Goal: Task Accomplishment & Management: Manage account settings

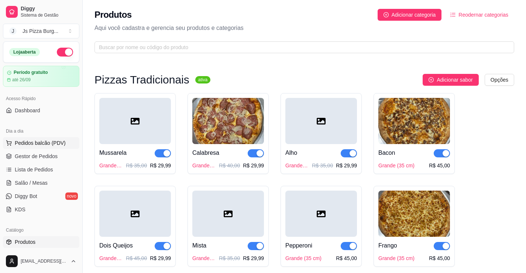
click at [46, 148] on button "Pedidos balcão (PDV)" at bounding box center [41, 143] width 76 height 12
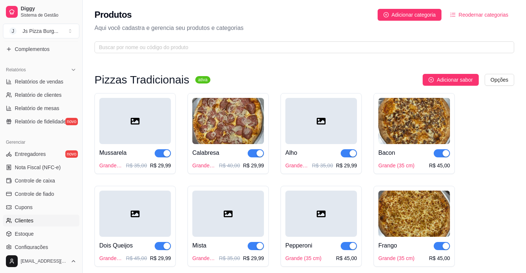
scroll to position [222, 0]
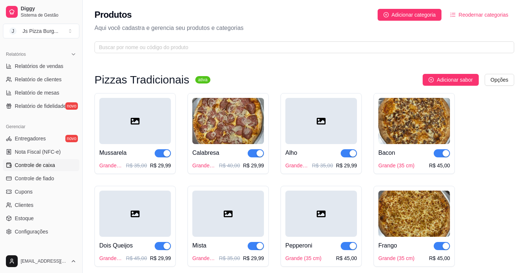
click at [31, 167] on span "Controle de caixa" at bounding box center [35, 164] width 40 height 7
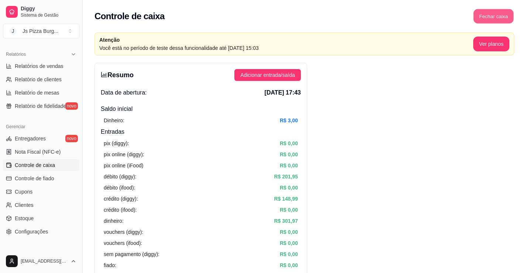
click at [480, 19] on button "Fechar caixa" at bounding box center [494, 16] width 40 height 14
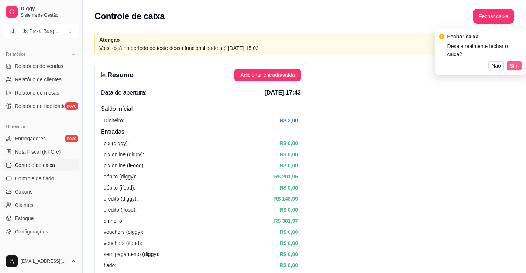
click at [512, 62] on span "Sim" at bounding box center [514, 66] width 9 height 8
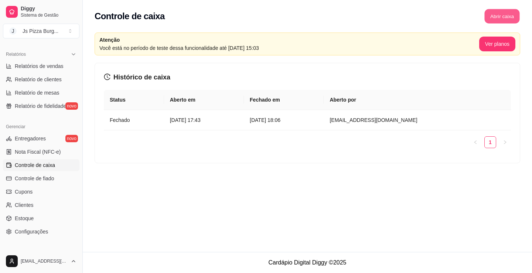
click at [494, 14] on button "Abrir caixa" at bounding box center [501, 16] width 35 height 14
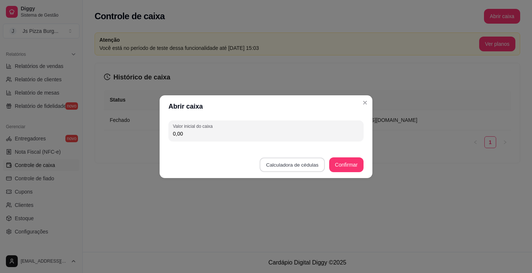
click at [273, 160] on button "Calculadora de cédulas" at bounding box center [292, 164] width 65 height 14
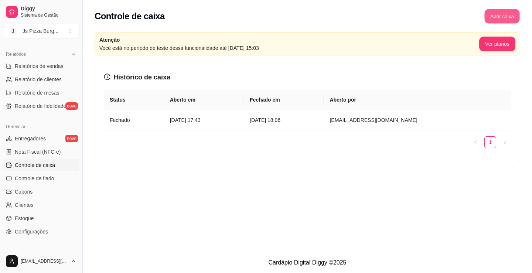
click at [507, 14] on button "Abrir caixa" at bounding box center [501, 16] width 35 height 14
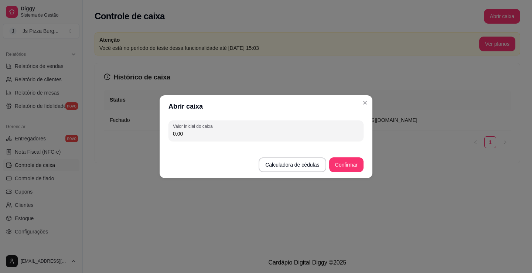
click at [298, 135] on input "0,00" at bounding box center [266, 133] width 186 height 7
type input "40,00"
click at [337, 162] on button "Confirmar" at bounding box center [346, 164] width 34 height 14
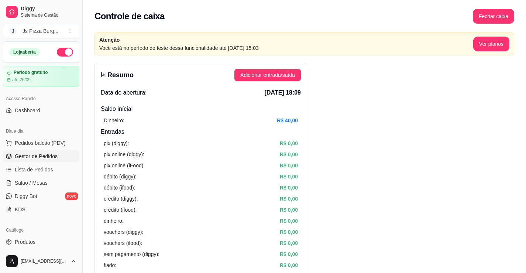
click at [43, 153] on span "Gestor de Pedidos" at bounding box center [36, 156] width 43 height 7
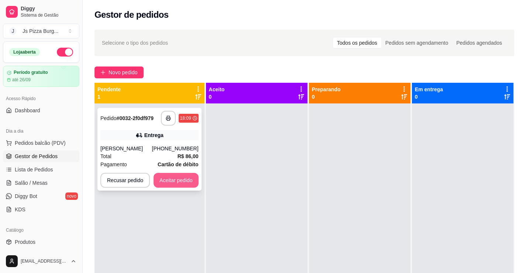
click at [177, 182] on button "Aceitar pedido" at bounding box center [176, 180] width 45 height 15
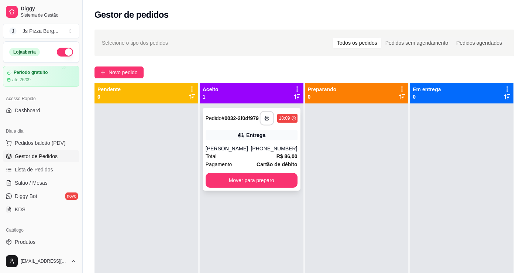
click at [265, 121] on icon "button" at bounding box center [267, 118] width 5 height 5
click at [267, 122] on button "button" at bounding box center [267, 118] width 15 height 15
click at [229, 181] on button "Mover para preparo" at bounding box center [252, 180] width 92 height 15
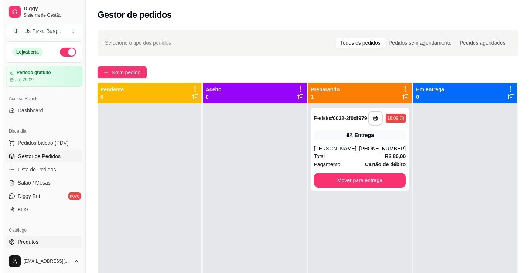
scroll to position [111, 0]
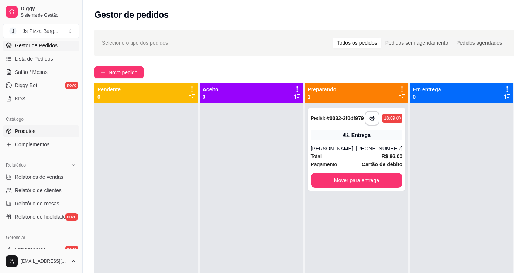
click at [18, 132] on span "Produtos" at bounding box center [25, 130] width 21 height 7
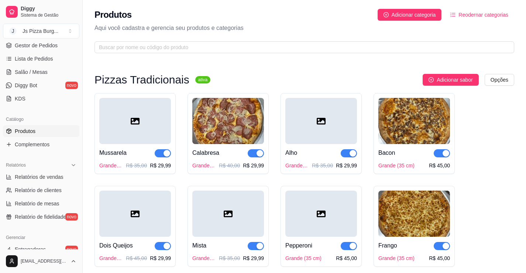
click at [140, 164] on p "R$ 35,00" at bounding box center [136, 165] width 21 height 7
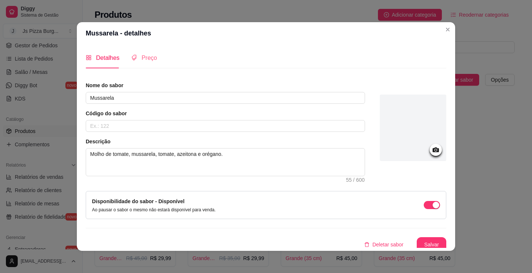
click at [146, 64] on div "Preço" at bounding box center [144, 57] width 26 height 21
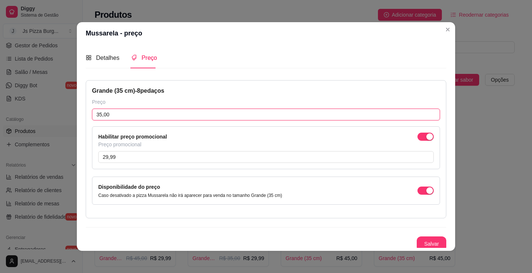
click at [119, 111] on input "35,00" at bounding box center [266, 115] width 348 height 12
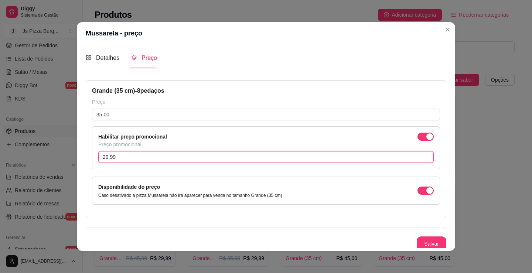
click at [135, 159] on input "29,99" at bounding box center [265, 157] width 335 height 12
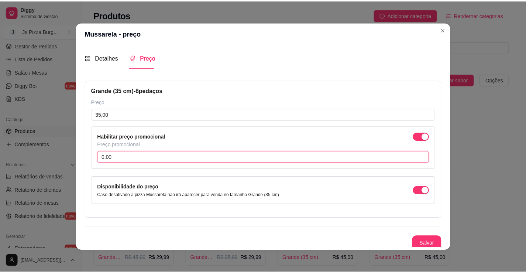
scroll to position [3, 0]
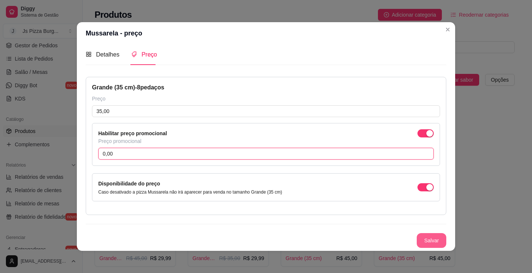
type input "0,00"
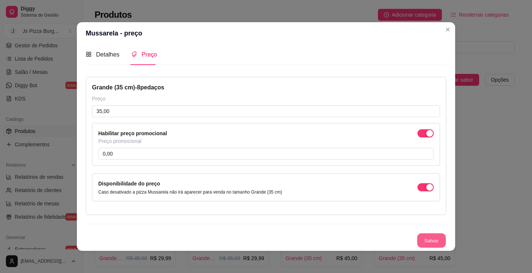
click at [422, 240] on button "Salvar" at bounding box center [431, 240] width 29 height 14
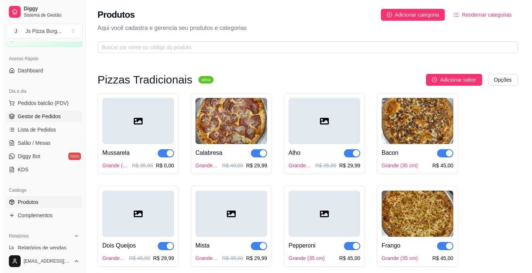
scroll to position [37, 0]
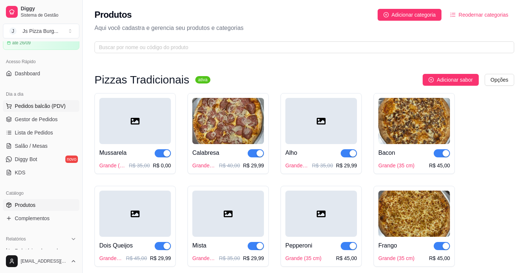
click at [28, 106] on span "Pedidos balcão (PDV)" at bounding box center [40, 105] width 51 height 7
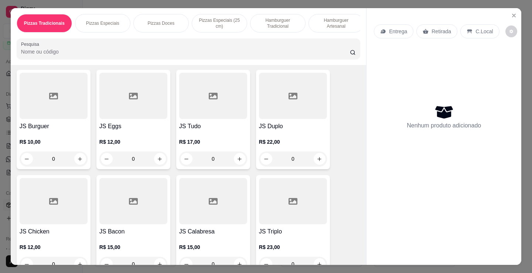
scroll to position [480, 0]
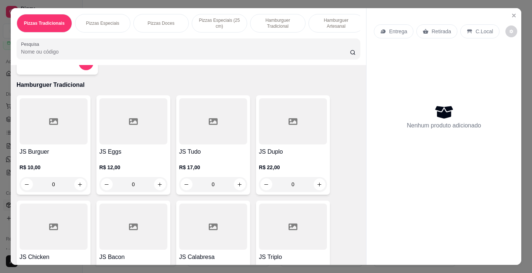
click at [42, 156] on h4 "JS Burguer" at bounding box center [54, 151] width 68 height 9
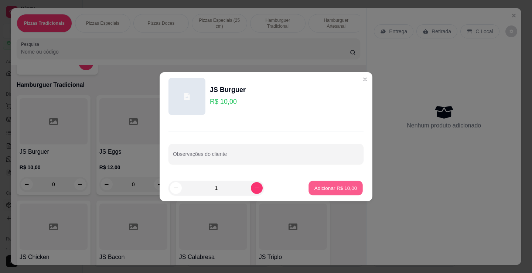
click at [314, 188] on p "Adicionar R$ 10,00" at bounding box center [335, 187] width 43 height 7
type input "1"
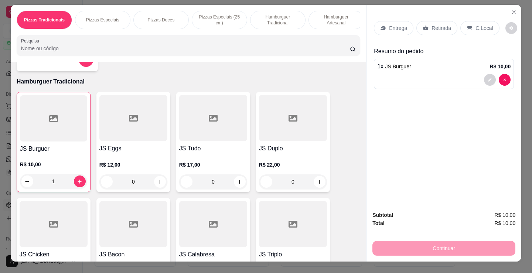
scroll to position [0, 0]
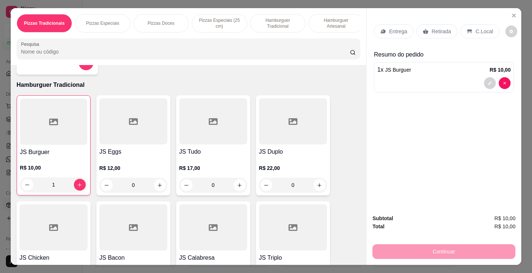
click at [431, 30] on p "Retirada" at bounding box center [441, 31] width 20 height 7
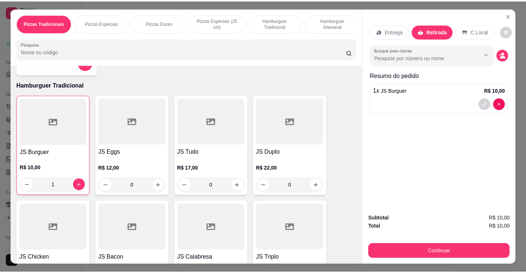
scroll to position [18, 0]
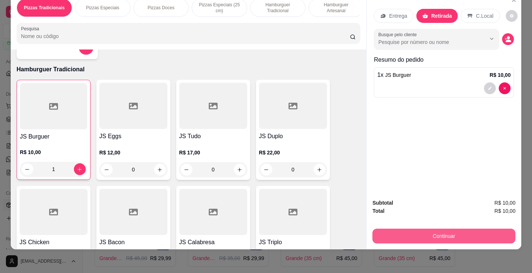
click at [435, 233] on button "Continuar" at bounding box center [443, 236] width 143 height 15
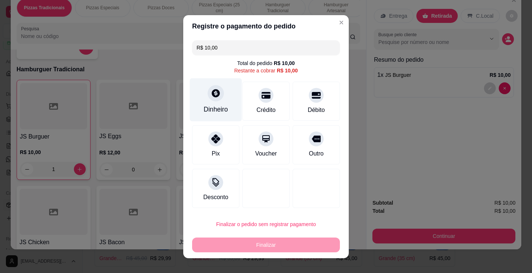
click at [220, 108] on div "Dinheiro" at bounding box center [215, 110] width 24 height 10
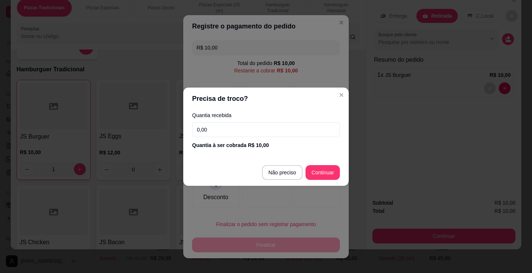
click at [224, 133] on input "0,00" at bounding box center [266, 129] width 148 height 15
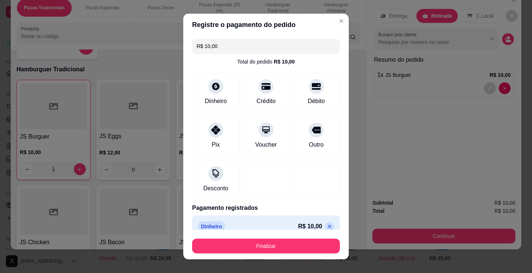
type input "R$ 0,00"
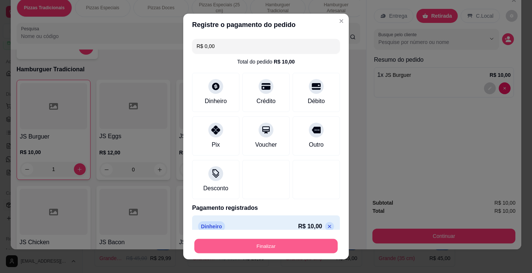
click at [259, 243] on button "Finalizar" at bounding box center [265, 246] width 143 height 14
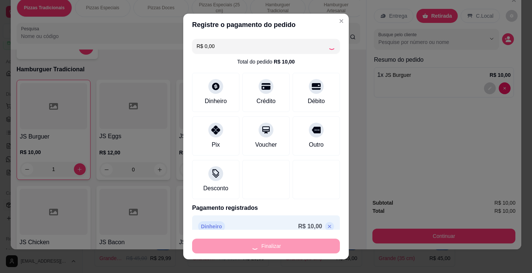
type input "0"
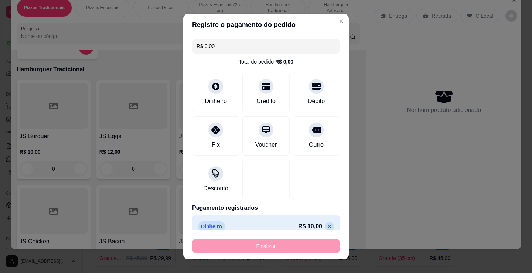
type input "-R$ 10,00"
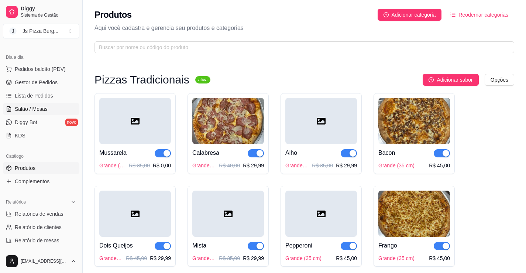
scroll to position [37, 0]
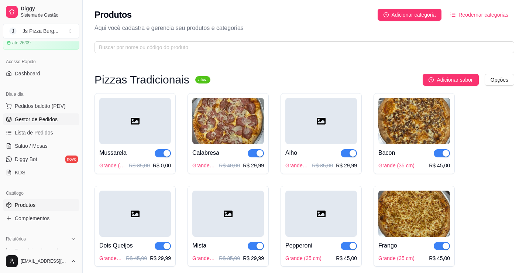
click at [35, 121] on span "Gestor de Pedidos" at bounding box center [36, 119] width 43 height 7
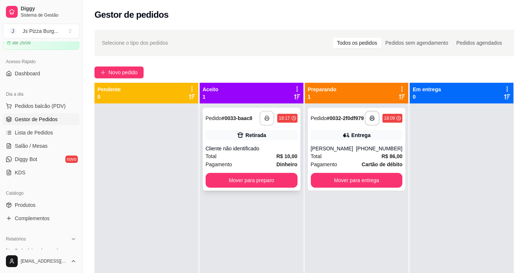
click at [264, 119] on icon "button" at bounding box center [266, 118] width 5 height 5
click at [265, 118] on icon "button" at bounding box center [267, 118] width 5 height 5
click at [31, 205] on span "Produtos" at bounding box center [25, 204] width 21 height 7
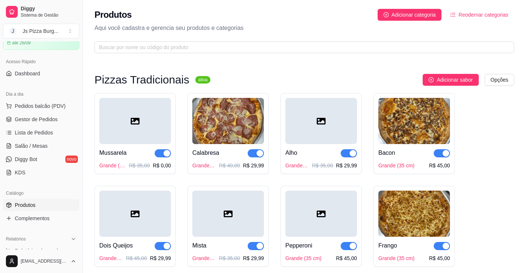
click at [220, 152] on div "Calabresa" at bounding box center [228, 152] width 72 height 9
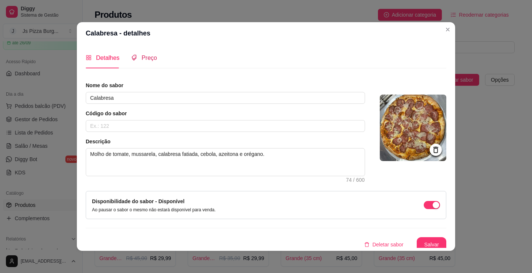
click at [141, 53] on div "Preço" at bounding box center [144, 57] width 26 height 9
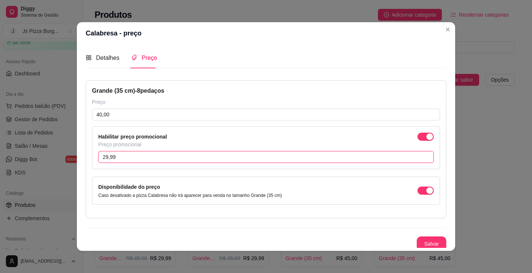
click at [118, 156] on input "29,99" at bounding box center [265, 157] width 335 height 12
click at [417, 139] on span "button" at bounding box center [425, 137] width 16 height 8
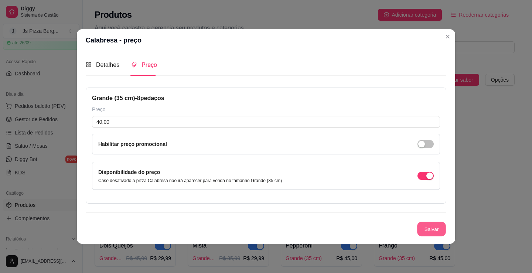
click at [434, 227] on button "Salvar" at bounding box center [431, 229] width 29 height 14
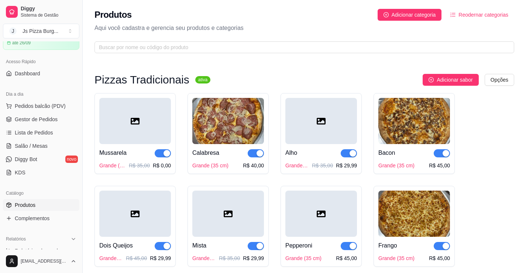
click at [134, 165] on p "R$ 35,00" at bounding box center [139, 165] width 21 height 7
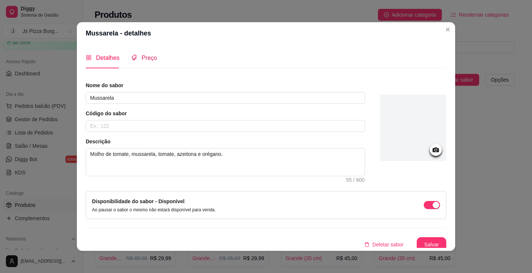
click at [145, 59] on span "Preço" at bounding box center [149, 58] width 16 height 6
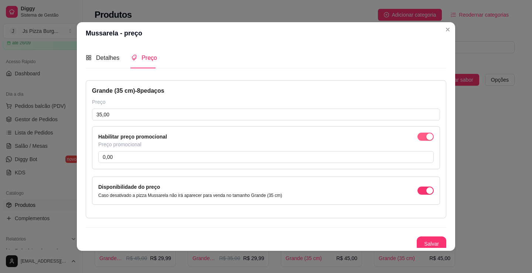
click at [417, 136] on span "button" at bounding box center [425, 137] width 16 height 8
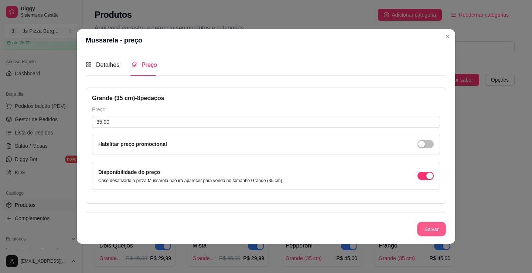
click at [422, 225] on button "Salvar" at bounding box center [431, 229] width 29 height 14
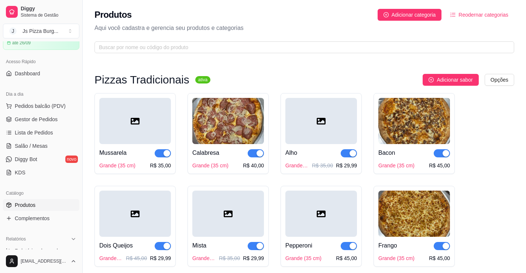
click at [321, 156] on div "Alho" at bounding box center [321, 152] width 72 height 9
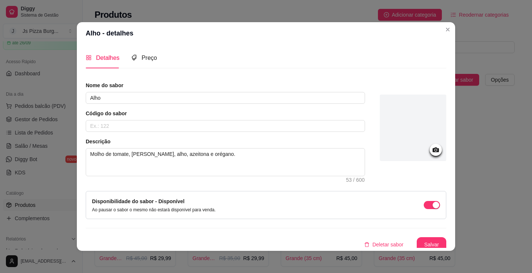
click at [157, 54] on div "Detalhes Preço" at bounding box center [266, 57] width 360 height 21
click at [151, 58] on span "Preço" at bounding box center [149, 58] width 16 height 6
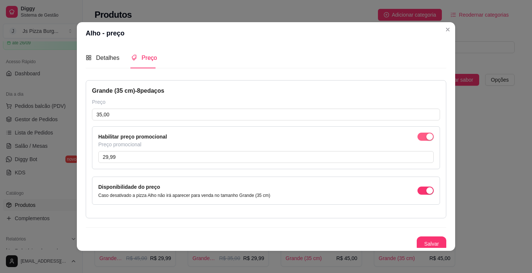
click at [417, 138] on span "button" at bounding box center [425, 137] width 16 height 8
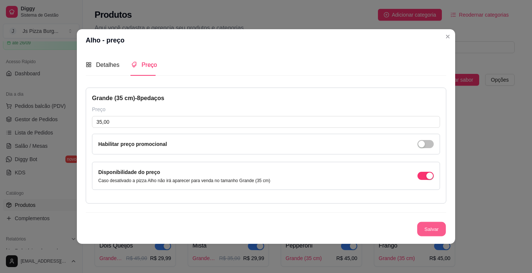
click at [427, 228] on button "Salvar" at bounding box center [431, 229] width 29 height 14
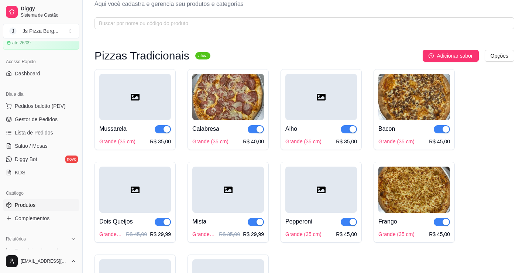
scroll to position [37, 0]
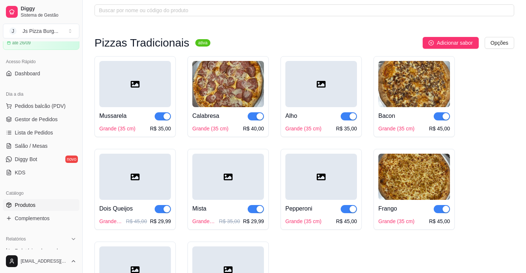
click at [122, 206] on div "Dois Queijos" at bounding box center [116, 208] width 34 height 9
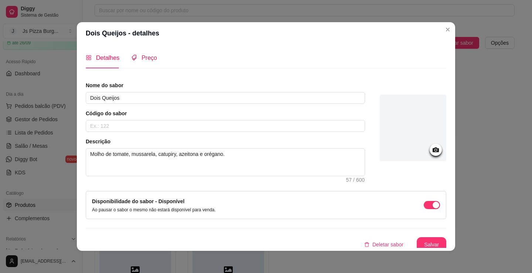
click at [145, 57] on span "Preço" at bounding box center [149, 58] width 16 height 6
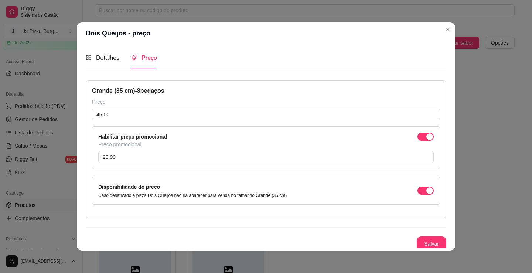
click at [416, 131] on div "Habilitar preço promocional Preço promocional 29,99" at bounding box center [266, 147] width 348 height 43
click at [417, 134] on span "button" at bounding box center [425, 137] width 16 height 8
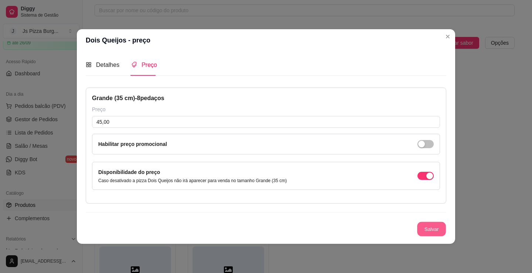
click at [435, 228] on button "Salvar" at bounding box center [431, 229] width 29 height 14
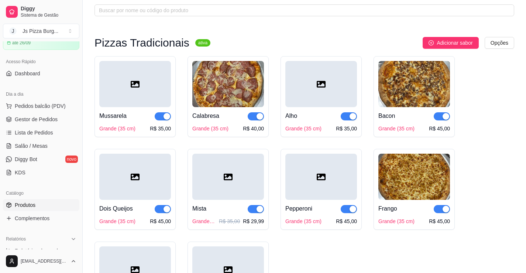
click at [242, 194] on div at bounding box center [228, 177] width 72 height 46
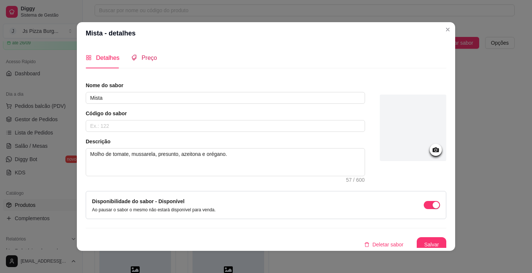
click at [149, 55] on span "Preço" at bounding box center [149, 58] width 16 height 6
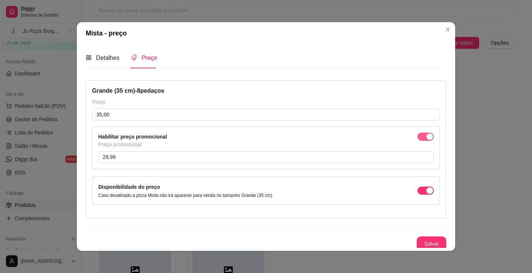
click at [417, 140] on span "button" at bounding box center [425, 137] width 16 height 8
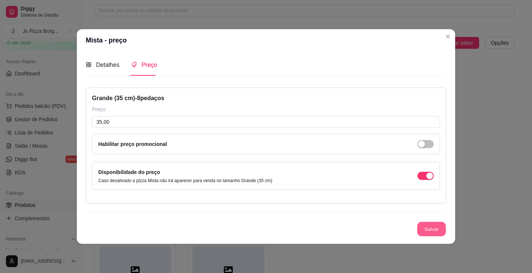
click at [420, 226] on button "Salvar" at bounding box center [431, 229] width 29 height 14
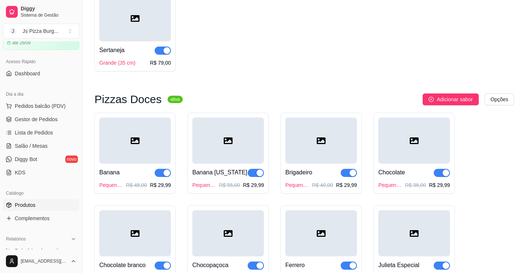
scroll to position [812, 0]
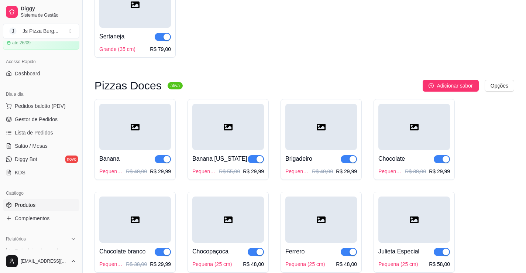
click at [137, 175] on div "Banana Pequena (25 cm) R$ 48,00 R$ 29,99" at bounding box center [135, 162] width 72 height 25
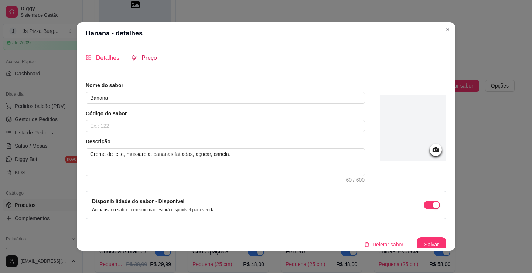
click at [149, 58] on span "Preço" at bounding box center [149, 58] width 16 height 6
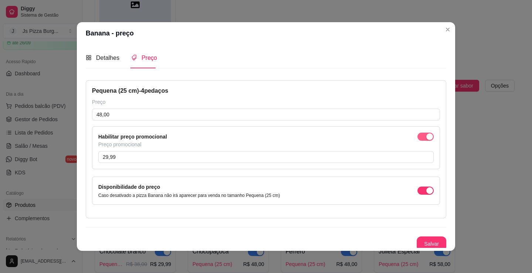
click at [417, 137] on span "button" at bounding box center [425, 137] width 16 height 8
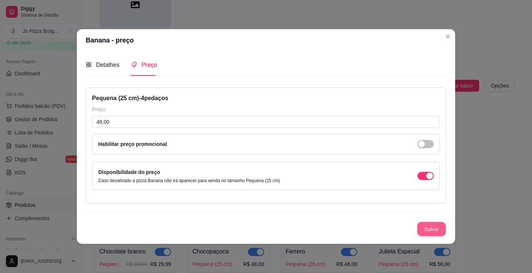
click at [420, 231] on button "Salvar" at bounding box center [431, 229] width 29 height 14
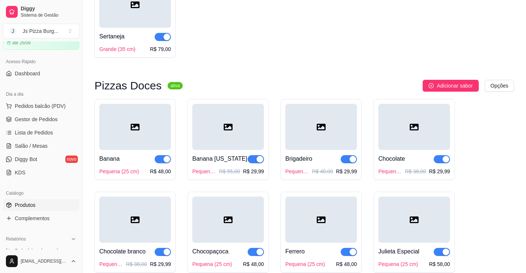
click at [245, 150] on div at bounding box center [228, 127] width 72 height 46
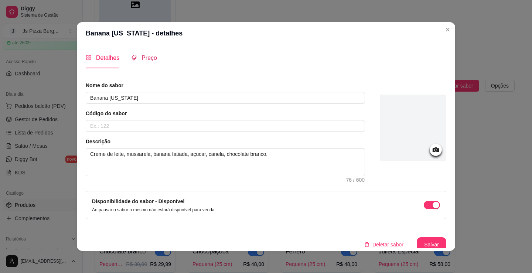
click at [146, 60] on span "Preço" at bounding box center [149, 58] width 16 height 6
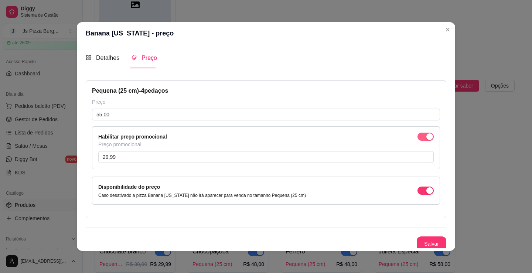
click at [417, 137] on span "button" at bounding box center [425, 137] width 16 height 8
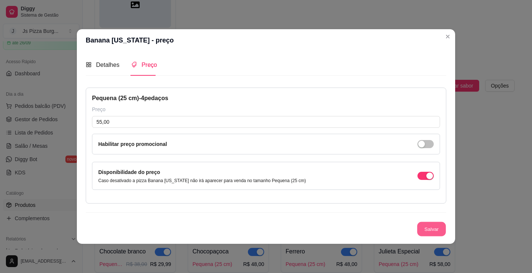
click at [431, 231] on button "Salvar" at bounding box center [431, 229] width 29 height 14
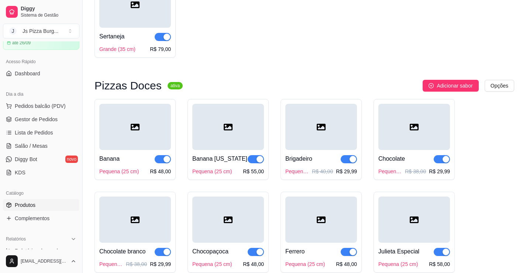
click at [321, 163] on div "Brigadeiro" at bounding box center [321, 158] width 72 height 9
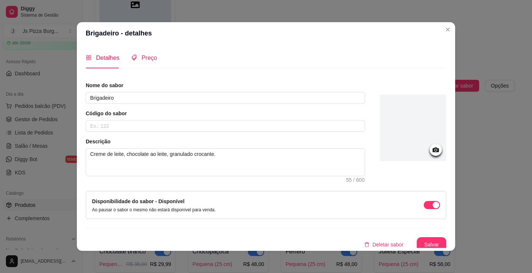
click at [143, 55] on span "Preço" at bounding box center [149, 58] width 16 height 6
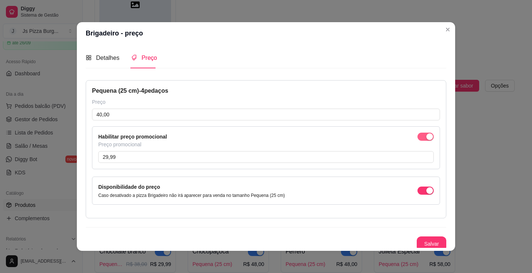
click at [417, 140] on span "button" at bounding box center [425, 137] width 16 height 8
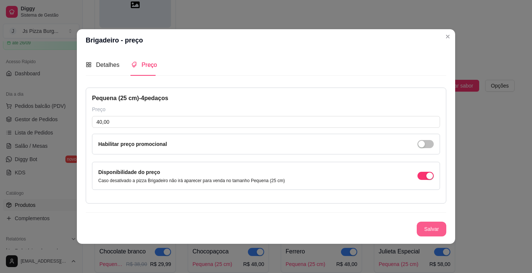
click at [425, 230] on button "Salvar" at bounding box center [432, 229] width 30 height 15
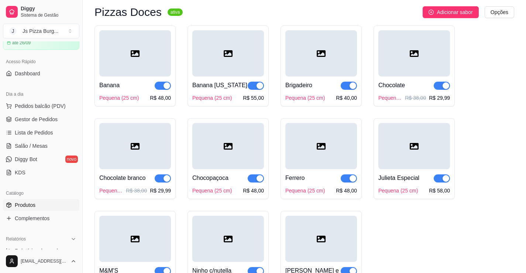
scroll to position [886, 0]
click at [396, 89] on div "Chocolate" at bounding box center [392, 85] width 27 height 9
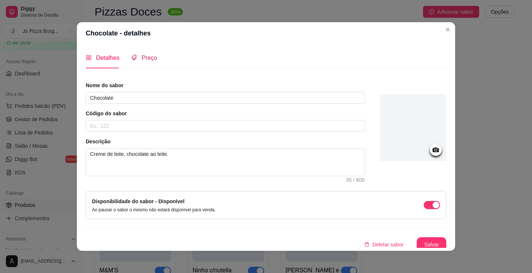
click at [147, 58] on span "Preço" at bounding box center [149, 58] width 16 height 6
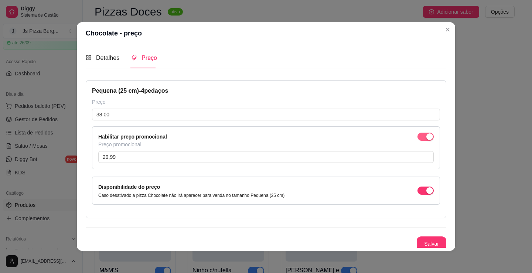
click at [417, 138] on span "button" at bounding box center [425, 137] width 16 height 8
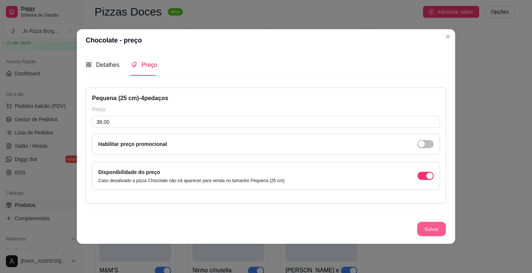
click at [430, 227] on button "Salvar" at bounding box center [431, 229] width 29 height 14
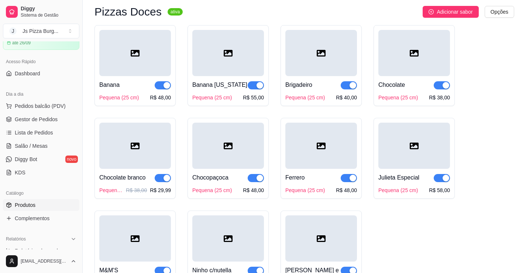
scroll to position [923, 0]
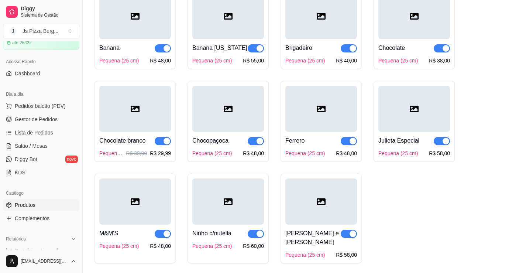
click at [136, 132] on div at bounding box center [135, 109] width 72 height 46
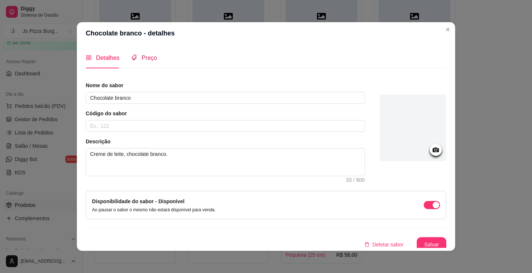
click at [141, 59] on span "Preço" at bounding box center [149, 58] width 16 height 6
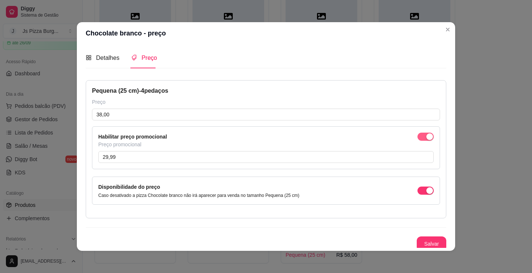
click at [417, 135] on span "button" at bounding box center [425, 137] width 16 height 8
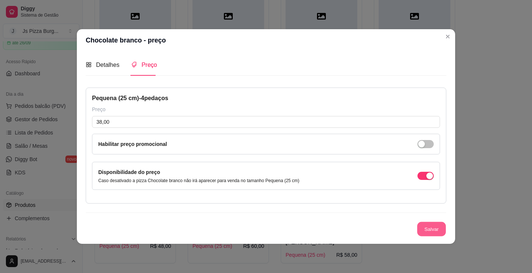
click at [433, 226] on button "Salvar" at bounding box center [431, 229] width 29 height 14
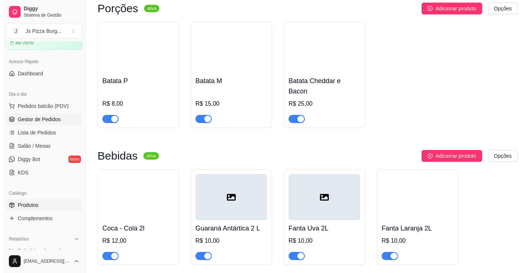
scroll to position [2557, 0]
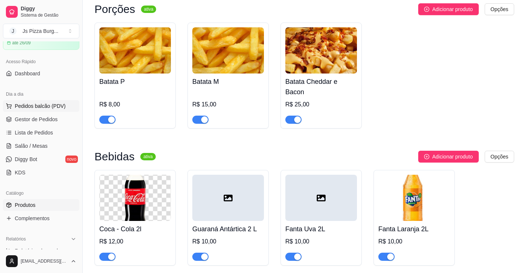
click at [38, 103] on span "Pedidos balcão (PDV)" at bounding box center [40, 105] width 51 height 7
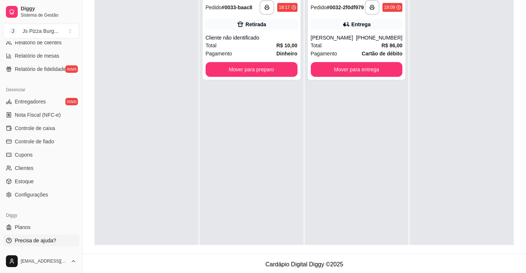
scroll to position [113, 0]
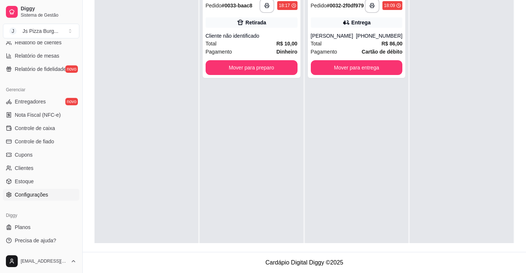
click at [25, 192] on span "Configurações" at bounding box center [31, 194] width 33 height 7
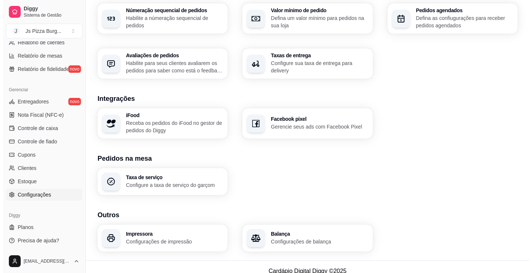
scroll to position [244, 0]
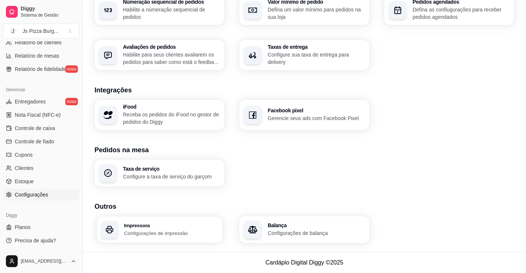
click at [131, 230] on p "Configurações de impressão" at bounding box center [171, 232] width 94 height 7
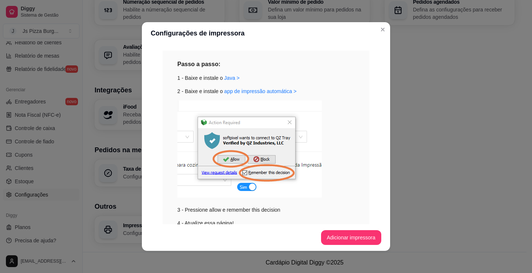
scroll to position [119, 0]
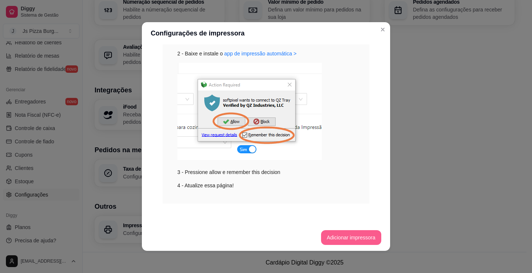
click at [337, 235] on button "Adicionar impressora" at bounding box center [351, 237] width 61 height 15
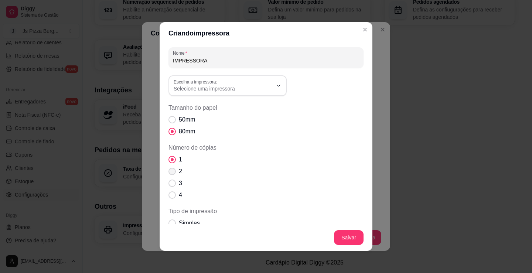
click at [171, 173] on span "Número de cópias" at bounding box center [171, 171] width 7 height 7
click at [171, 173] on input "2" at bounding box center [170, 175] width 5 height 5
radio input "true"
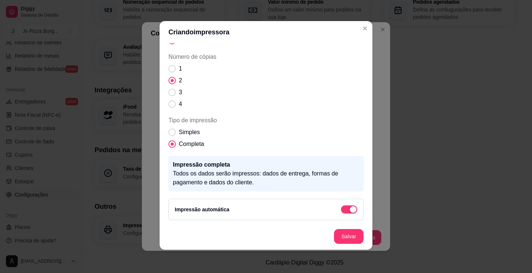
scroll to position [1, 0]
click at [334, 233] on button "Salvar" at bounding box center [348, 236] width 29 height 14
click at [350, 229] on button "Salvar" at bounding box center [349, 236] width 30 height 15
click at [348, 240] on button "Salvar" at bounding box center [348, 236] width 29 height 14
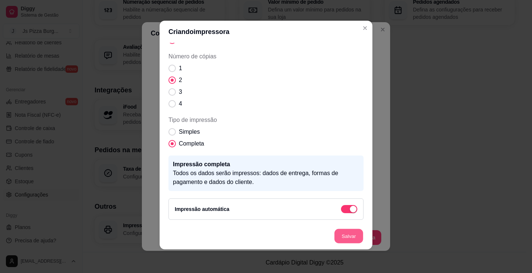
click at [346, 236] on button "Salvar" at bounding box center [348, 236] width 29 height 14
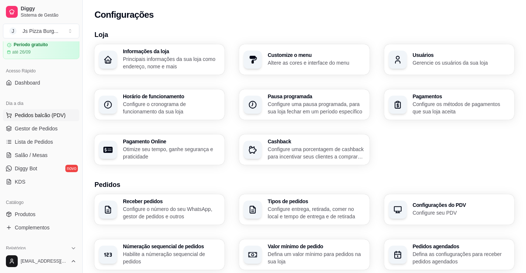
scroll to position [0, 0]
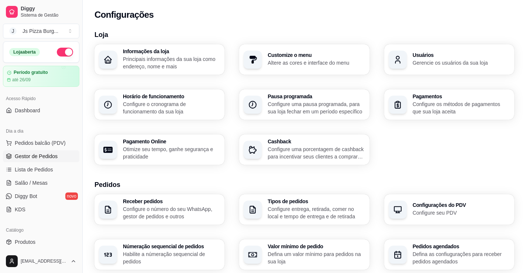
click at [38, 155] on span "Gestor de Pedidos" at bounding box center [36, 156] width 43 height 7
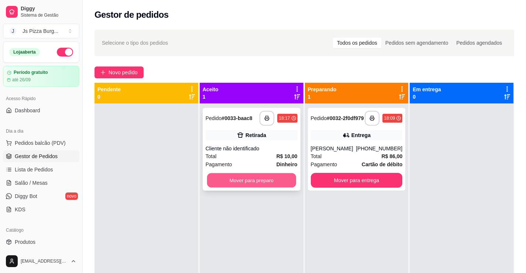
click at [236, 183] on button "Mover para preparo" at bounding box center [251, 180] width 89 height 14
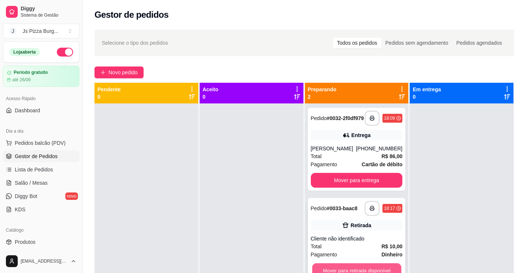
click at [336, 267] on button "Mover para retirada disponível" at bounding box center [356, 270] width 89 height 14
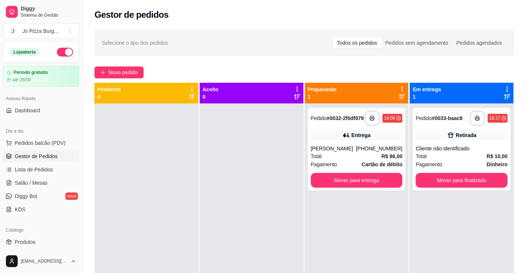
click at [504, 90] on icon at bounding box center [507, 89] width 7 height 7
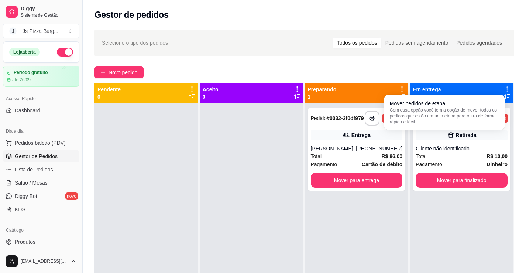
click at [504, 90] on icon at bounding box center [507, 89] width 6 height 6
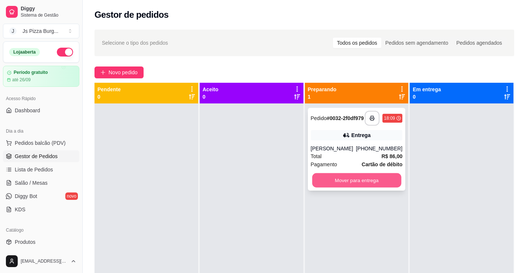
click at [387, 188] on button "Mover para entrega" at bounding box center [356, 180] width 89 height 14
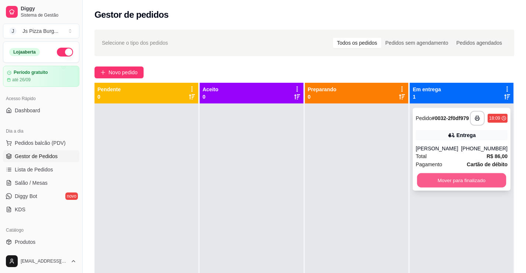
click at [436, 185] on button "Mover para finalizado" at bounding box center [461, 180] width 89 height 14
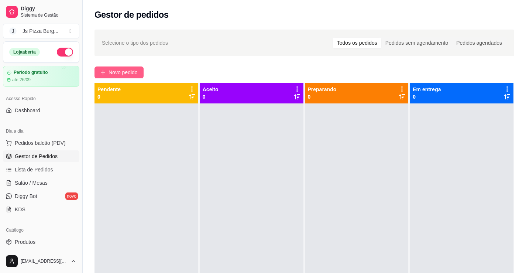
click at [137, 69] on span "Novo pedido" at bounding box center [123, 72] width 29 height 8
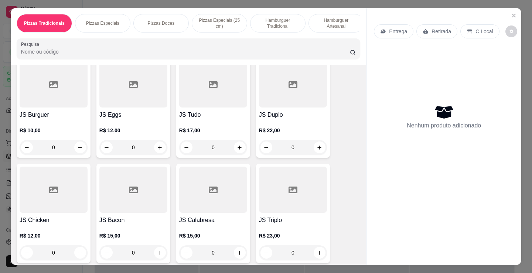
scroll to position [591, 0]
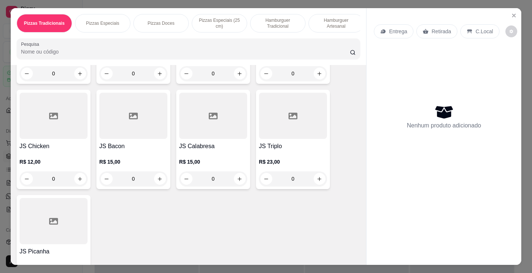
click at [131, 159] on div "R$ 15,00 0" at bounding box center [133, 168] width 68 height 35
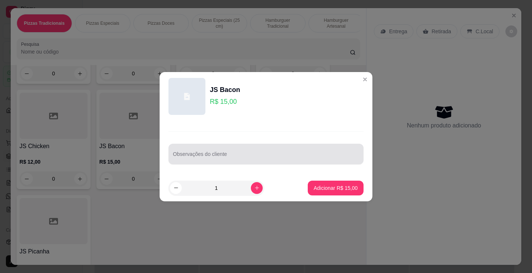
click at [241, 149] on div at bounding box center [266, 154] width 186 height 15
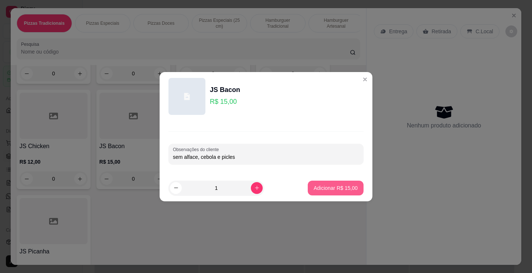
type input "sem alface, cebola e picles"
click at [324, 186] on p "Adicionar R$ 15,00" at bounding box center [336, 187] width 44 height 7
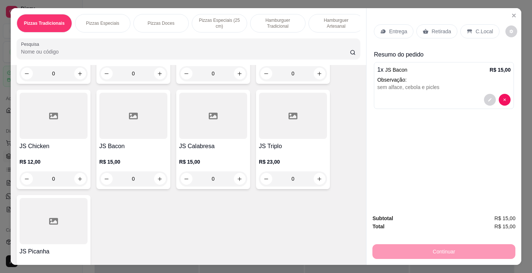
click at [439, 28] on p "Retirada" at bounding box center [441, 31] width 20 height 7
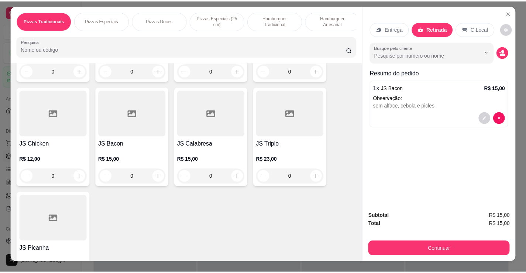
scroll to position [0, 0]
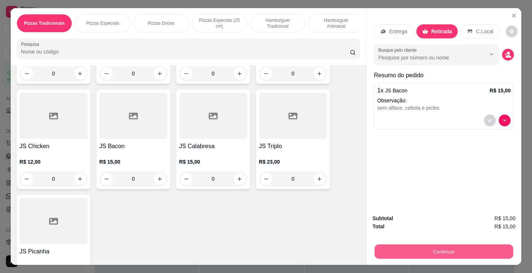
click at [434, 246] on button "Continuar" at bounding box center [443, 251] width 138 height 14
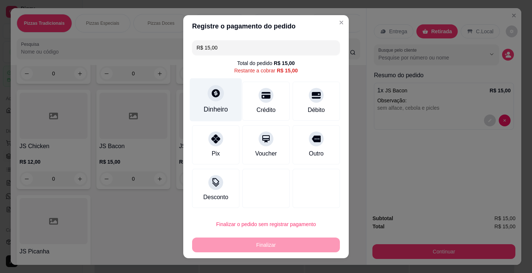
click at [213, 102] on div "Dinheiro" at bounding box center [216, 99] width 52 height 43
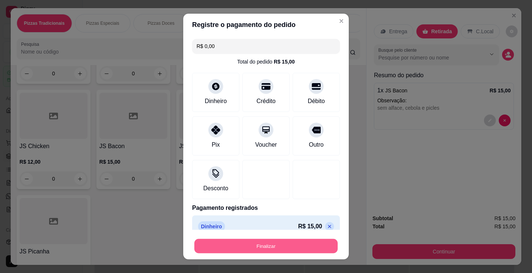
click at [257, 248] on button "Finalizar" at bounding box center [265, 246] width 143 height 14
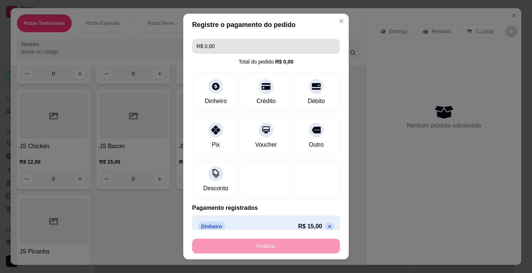
type input "-R$ 15,00"
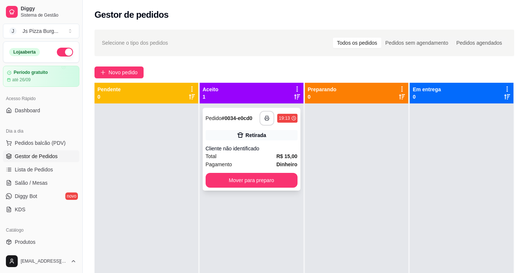
click at [264, 120] on icon "button" at bounding box center [266, 118] width 5 height 5
click at [266, 115] on button "button" at bounding box center [267, 118] width 14 height 14
click at [31, 147] on button "Pedidos balcão (PDV)" at bounding box center [41, 143] width 76 height 12
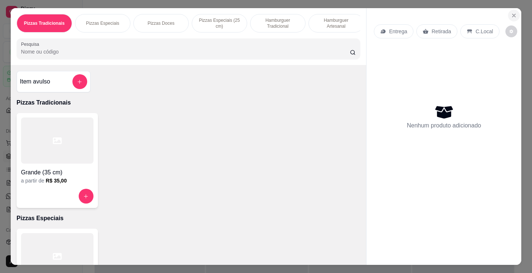
click at [511, 13] on icon "Close" at bounding box center [514, 16] width 6 height 6
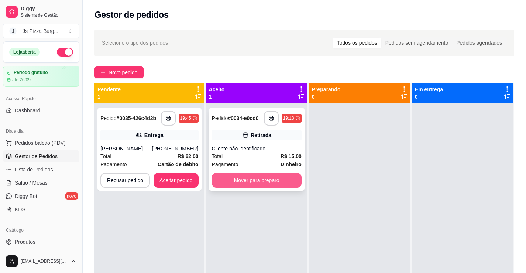
click at [237, 181] on button "Mover para preparo" at bounding box center [257, 180] width 90 height 15
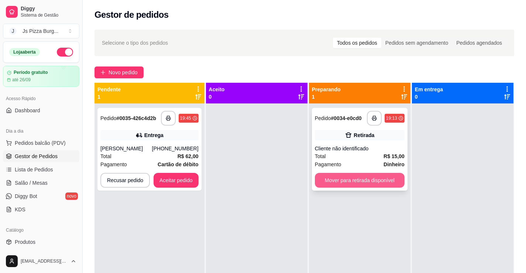
click at [361, 185] on button "Mover para retirada disponível" at bounding box center [360, 180] width 90 height 15
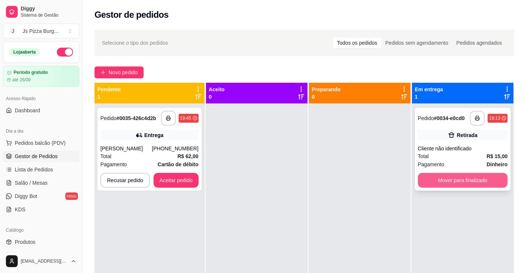
click at [431, 179] on button "Mover para finalizado" at bounding box center [463, 180] width 90 height 15
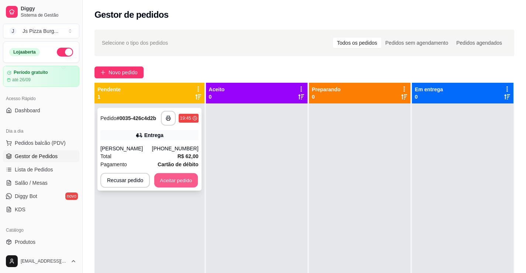
click at [171, 181] on button "Aceitar pedido" at bounding box center [176, 180] width 44 height 14
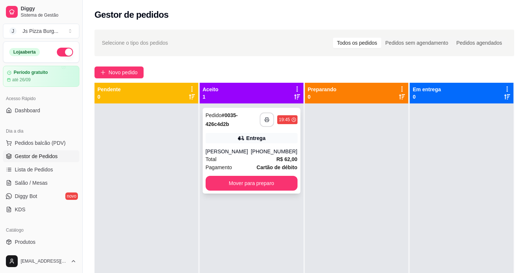
click at [267, 119] on icon "button" at bounding box center [267, 119] width 5 height 5
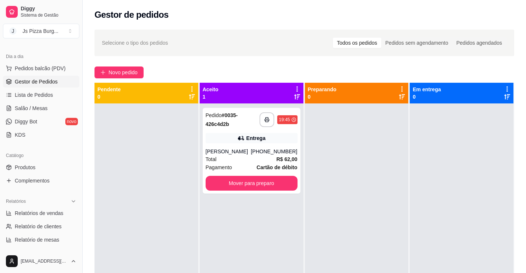
scroll to position [74, 0]
click at [41, 171] on link "Produtos" at bounding box center [41, 168] width 76 height 12
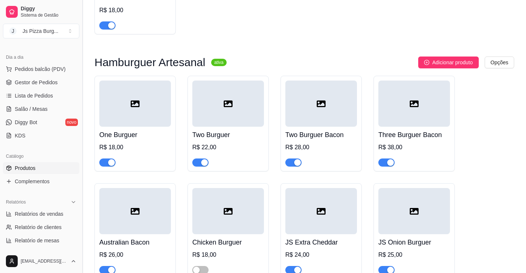
scroll to position [1957, 0]
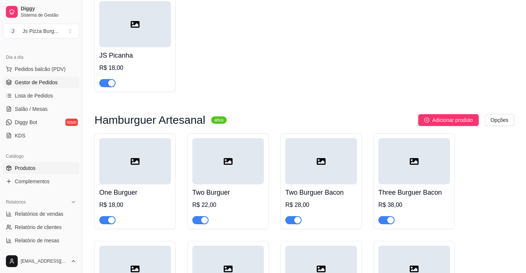
click at [35, 82] on span "Gestor de Pedidos" at bounding box center [36, 82] width 43 height 7
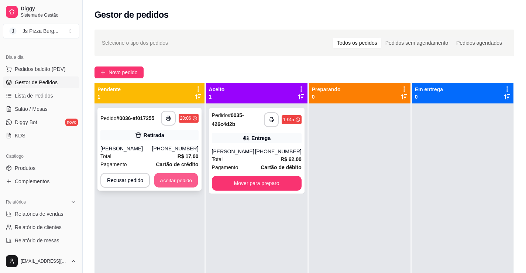
click at [187, 179] on button "Aceitar pedido" at bounding box center [176, 180] width 44 height 14
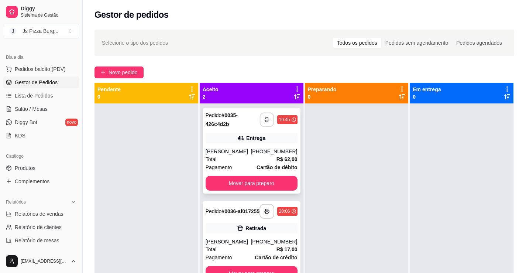
click at [267, 124] on button "button" at bounding box center [267, 120] width 14 height 14
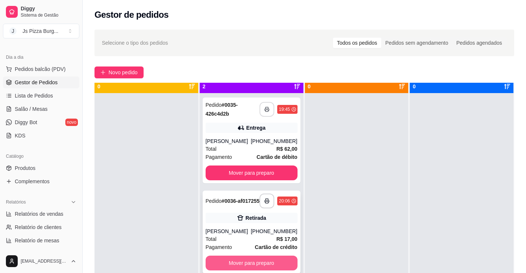
scroll to position [21, 0]
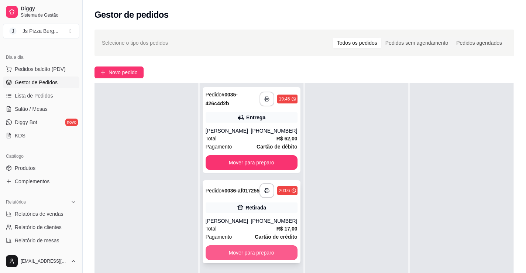
click at [241, 254] on button "Mover para preparo" at bounding box center [252, 252] width 92 height 15
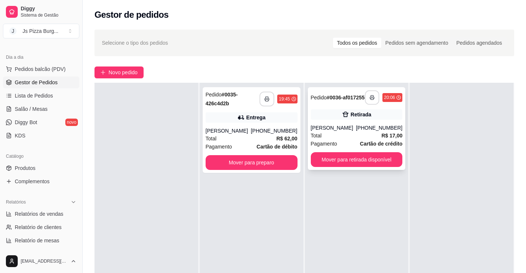
click at [367, 95] on button "button" at bounding box center [372, 97] width 14 height 14
click at [271, 162] on button "Mover para preparo" at bounding box center [252, 162] width 92 height 15
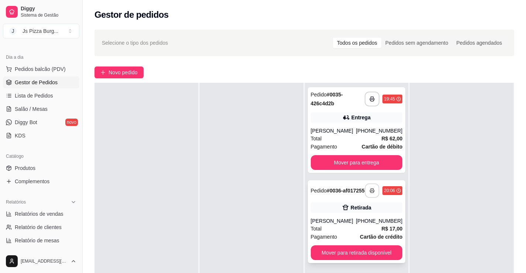
click at [368, 195] on button "button" at bounding box center [372, 191] width 14 height 14
click at [29, 170] on span "Produtos" at bounding box center [25, 167] width 21 height 7
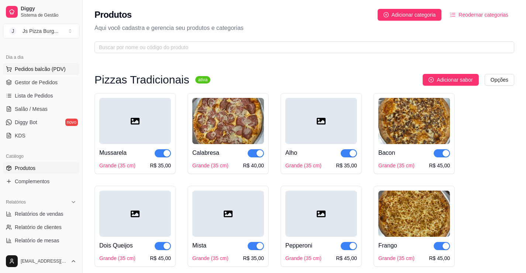
click at [49, 67] on span "Pedidos balcão (PDV)" at bounding box center [40, 68] width 51 height 7
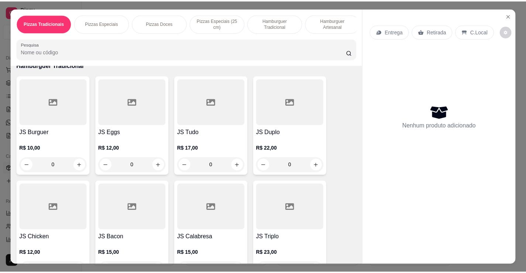
scroll to position [480, 0]
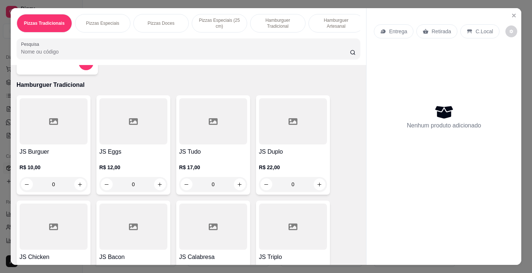
click at [117, 164] on div "R$ 12,00 0" at bounding box center [133, 173] width 68 height 35
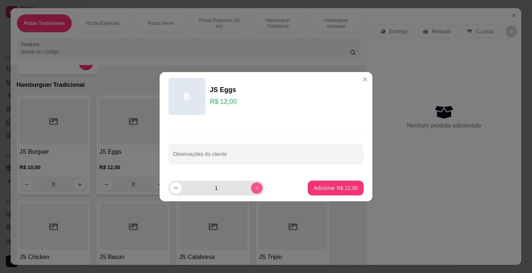
click at [254, 190] on icon "increase-product-quantity" at bounding box center [257, 188] width 6 height 6
type input "2"
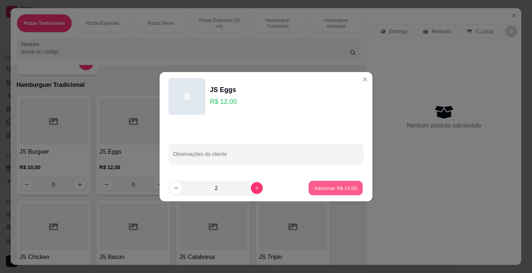
click at [328, 187] on p "Adicionar R$ 24,00" at bounding box center [335, 187] width 43 height 7
type input "2"
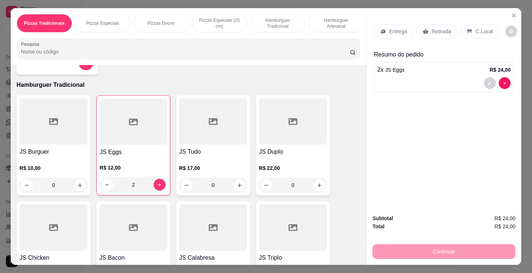
click at [440, 30] on p "Retirada" at bounding box center [441, 31] width 20 height 7
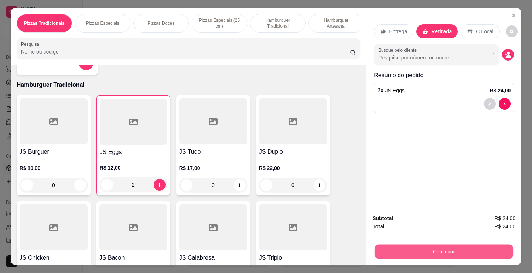
click at [444, 244] on button "Continuar" at bounding box center [443, 251] width 138 height 14
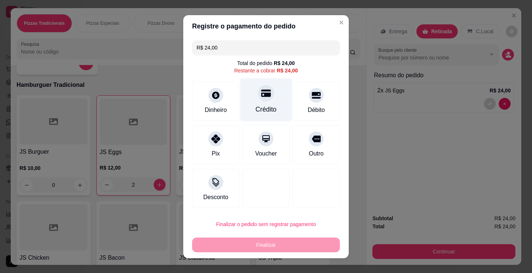
click at [253, 101] on div "Crédito" at bounding box center [266, 99] width 52 height 43
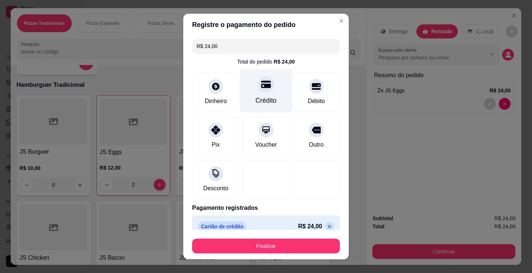
type input "R$ 0,00"
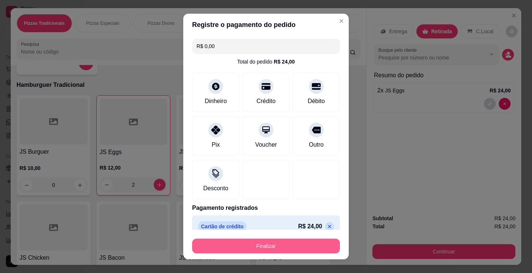
click at [261, 244] on button "Finalizar" at bounding box center [266, 246] width 148 height 15
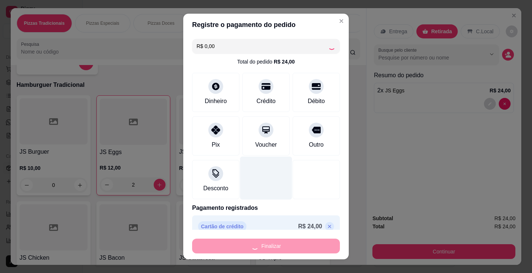
type input "0"
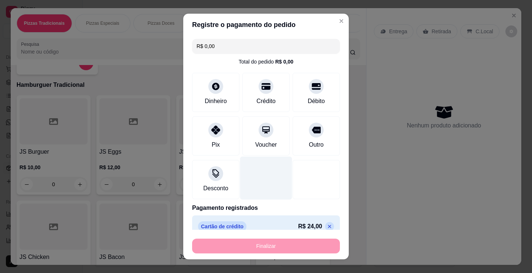
type input "-R$ 24,00"
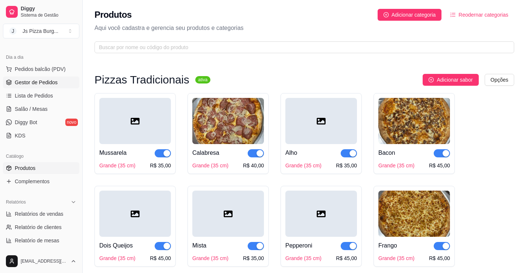
click at [42, 81] on span "Gestor de Pedidos" at bounding box center [36, 82] width 43 height 7
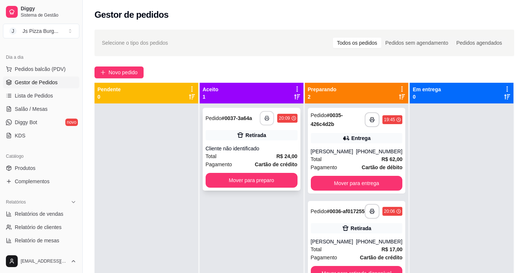
click at [266, 118] on icon "button" at bounding box center [267, 118] width 5 height 5
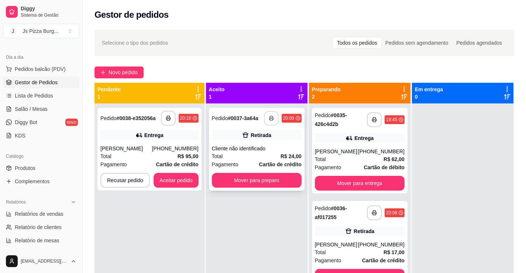
click at [267, 122] on button "button" at bounding box center [271, 118] width 14 height 14
click at [184, 181] on button "Aceitar pedido" at bounding box center [176, 180] width 44 height 14
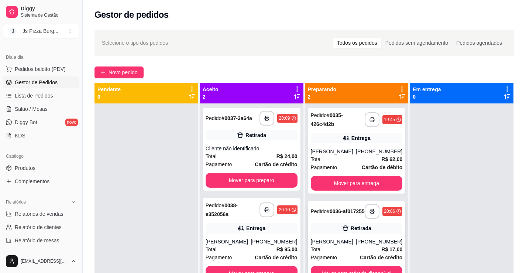
scroll to position [21, 0]
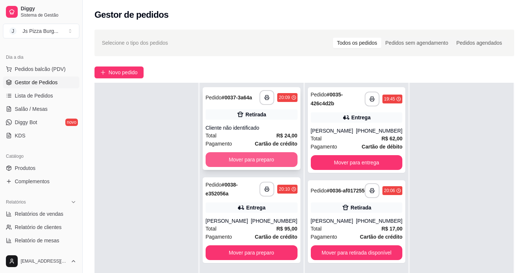
click at [238, 159] on button "Mover para preparo" at bounding box center [252, 159] width 92 height 15
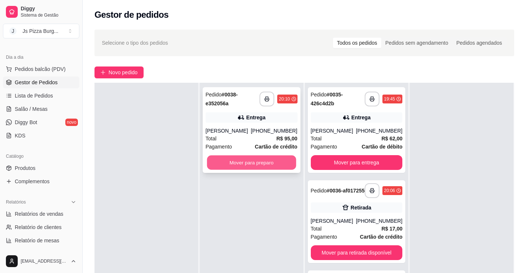
click at [243, 162] on button "Mover para preparo" at bounding box center [251, 162] width 89 height 14
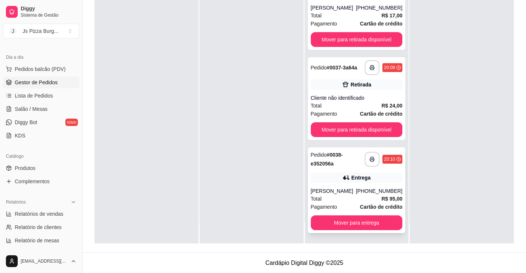
scroll to position [113, 0]
click at [370, 158] on icon "button" at bounding box center [372, 159] width 4 height 2
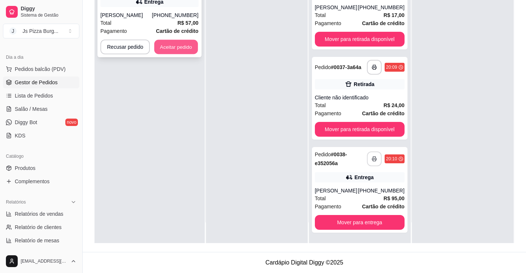
click at [174, 50] on button "Aceitar pedido" at bounding box center [176, 47] width 44 height 14
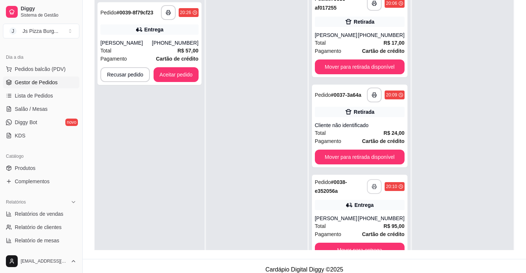
scroll to position [113, 0]
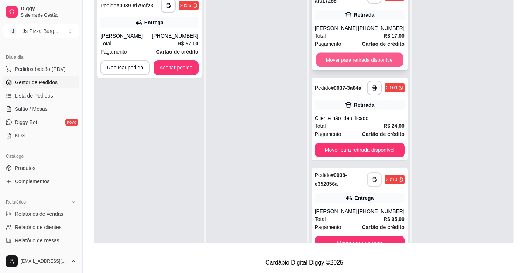
click at [346, 56] on button "Mover para retirada disponível" at bounding box center [359, 60] width 87 height 14
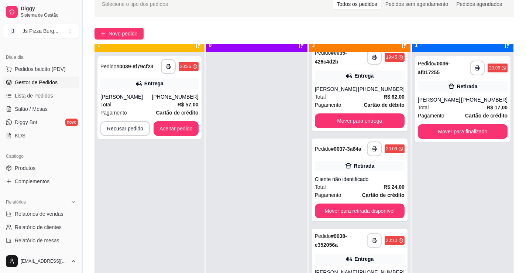
scroll to position [21, 0]
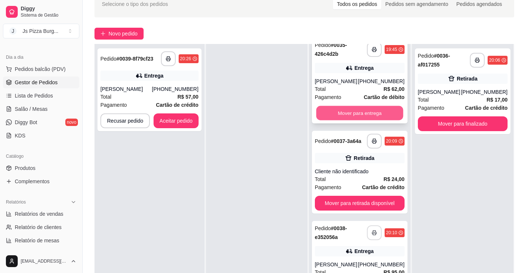
click at [365, 113] on button "Mover para entrega" at bounding box center [359, 113] width 87 height 14
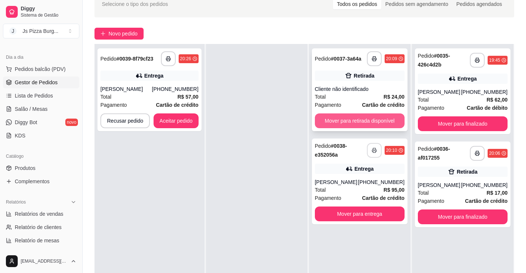
scroll to position [0, 0]
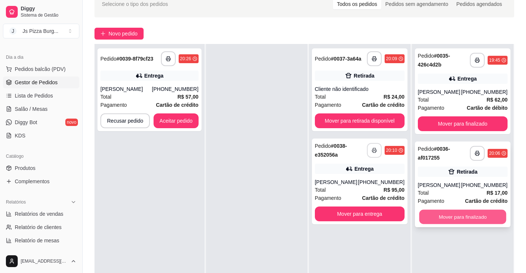
click at [450, 218] on button "Mover para finalizado" at bounding box center [463, 217] width 87 height 14
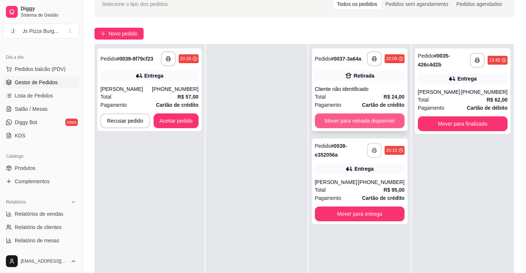
click at [369, 118] on button "Mover para retirada disponível" at bounding box center [360, 120] width 90 height 15
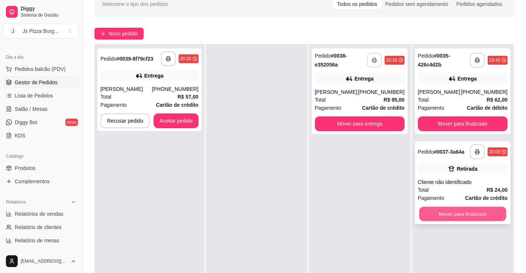
click at [455, 211] on button "Mover para finalizado" at bounding box center [463, 214] width 87 height 14
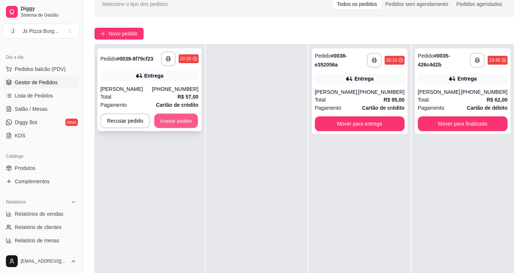
click at [174, 126] on button "Aceitar pedido" at bounding box center [176, 121] width 44 height 14
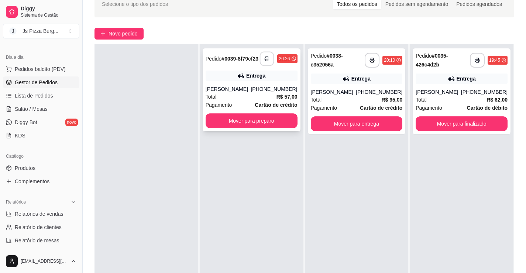
click at [265, 59] on icon "button" at bounding box center [267, 59] width 4 height 2
click at [266, 61] on icon "button" at bounding box center [267, 58] width 5 height 5
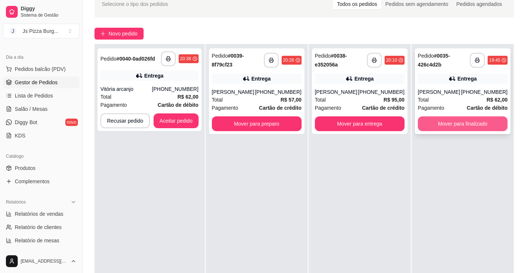
click at [449, 124] on button "Mover para finalizado" at bounding box center [463, 123] width 90 height 15
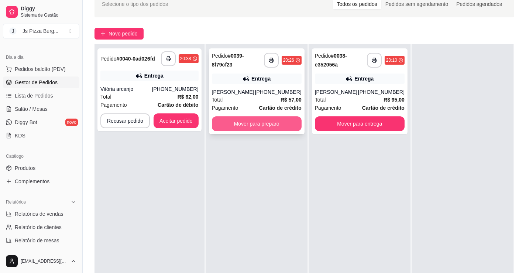
click at [234, 124] on button "Mover para preparo" at bounding box center [257, 123] width 90 height 15
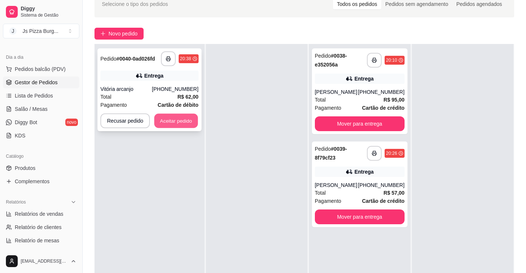
click at [188, 120] on button "Aceitar pedido" at bounding box center [176, 121] width 44 height 14
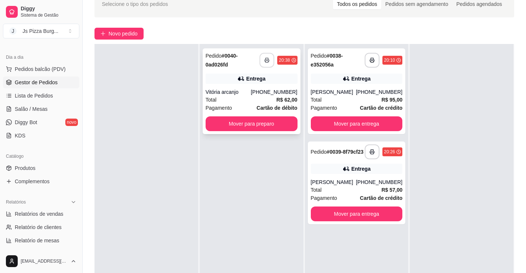
click at [262, 64] on button "button" at bounding box center [267, 60] width 15 height 15
click at [262, 64] on button "button" at bounding box center [267, 60] width 14 height 14
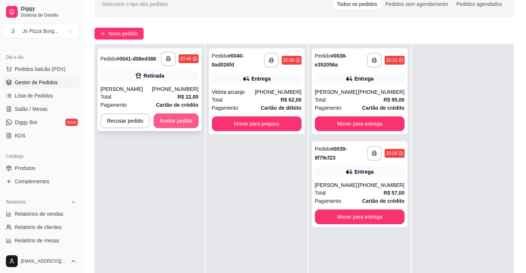
click at [173, 119] on button "Aceitar pedido" at bounding box center [176, 120] width 45 height 15
click at [171, 118] on button "Aceitar pedido" at bounding box center [176, 120] width 45 height 15
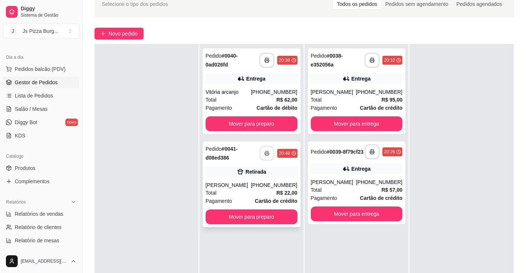
click at [261, 155] on button "button" at bounding box center [267, 153] width 14 height 14
click at [268, 157] on button "button" at bounding box center [267, 153] width 14 height 14
click at [253, 127] on button "Mover para preparo" at bounding box center [252, 123] width 92 height 15
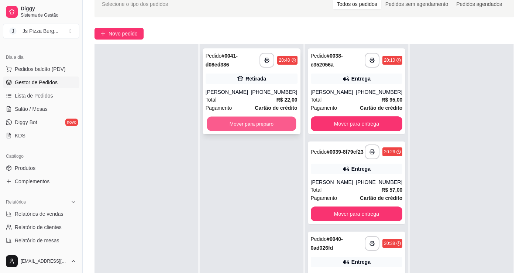
click at [239, 122] on button "Mover para preparo" at bounding box center [251, 124] width 89 height 14
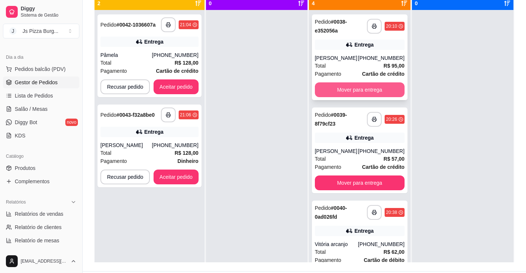
scroll to position [76, 0]
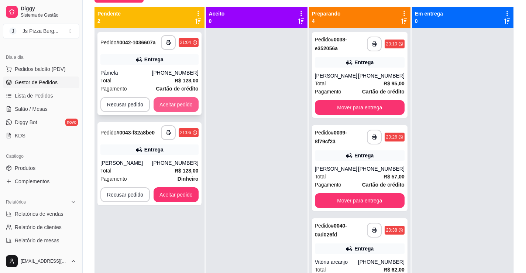
click at [185, 105] on button "Aceitar pedido" at bounding box center [176, 104] width 45 height 15
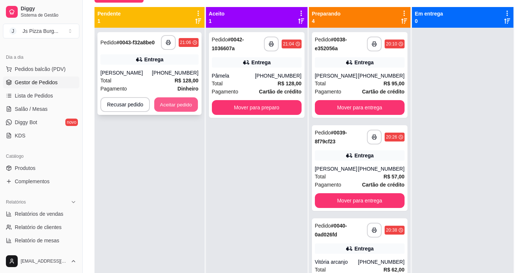
click at [184, 100] on button "Aceitar pedido" at bounding box center [176, 104] width 44 height 14
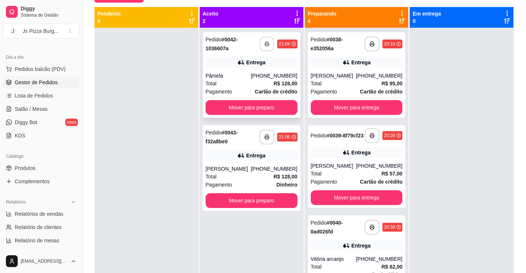
click at [265, 42] on icon "button" at bounding box center [267, 43] width 5 height 5
click at [265, 137] on icon "button" at bounding box center [267, 136] width 5 height 5
click at [265, 44] on icon "button" at bounding box center [267, 44] width 4 height 2
click at [266, 135] on polyline "button" at bounding box center [267, 135] width 3 height 1
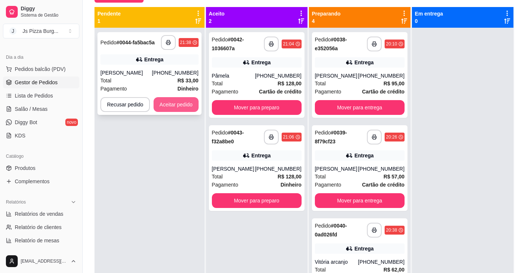
click at [169, 104] on button "Aceitar pedido" at bounding box center [176, 104] width 45 height 15
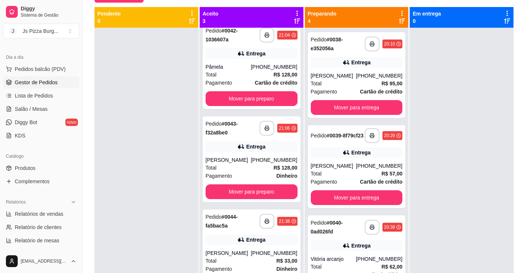
scroll to position [14, 0]
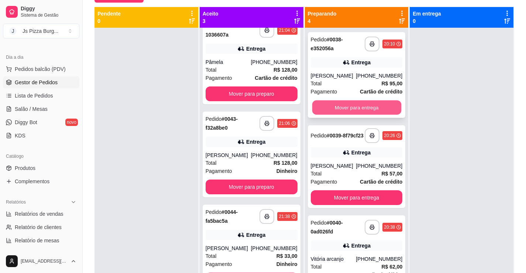
click at [339, 108] on button "Mover para entrega" at bounding box center [356, 107] width 89 height 14
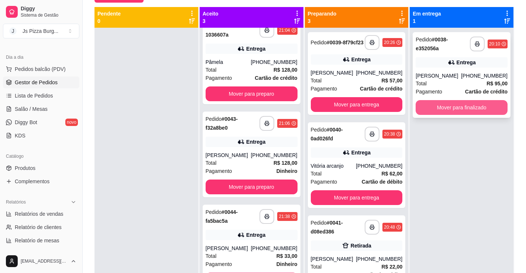
click at [461, 114] on button "Mover para finalizado" at bounding box center [462, 107] width 92 height 15
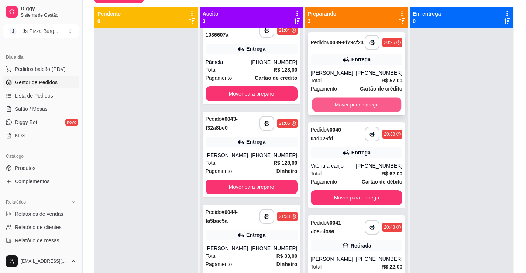
click at [336, 105] on button "Mover para entrega" at bounding box center [356, 104] width 89 height 14
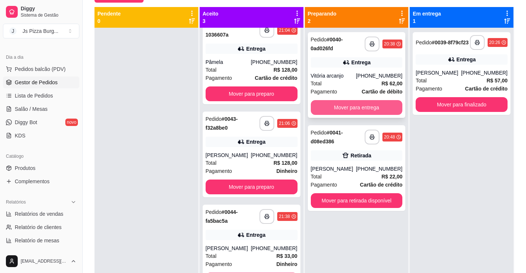
click at [347, 102] on button "Mover para entrega" at bounding box center [357, 107] width 92 height 15
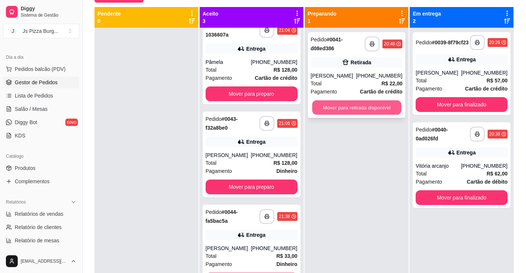
click at [341, 109] on button "Mover para retirada disponível" at bounding box center [356, 107] width 89 height 14
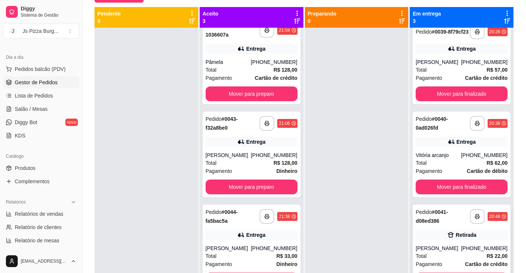
scroll to position [21, 0]
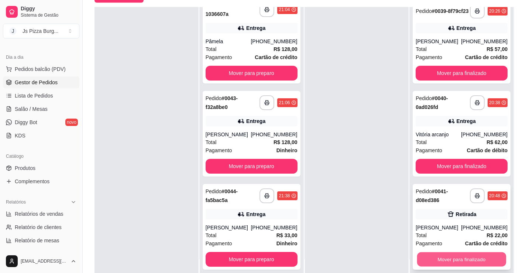
click at [448, 261] on button "Mover para finalizado" at bounding box center [461, 259] width 89 height 14
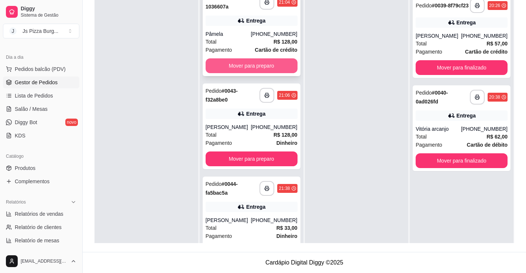
scroll to position [0, 0]
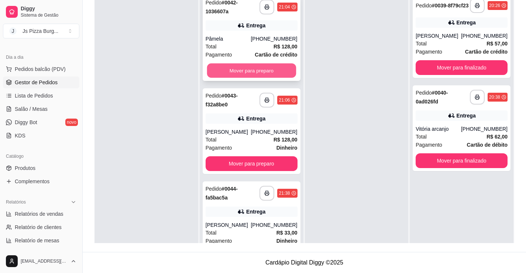
click at [253, 72] on button "Mover para preparo" at bounding box center [251, 71] width 89 height 14
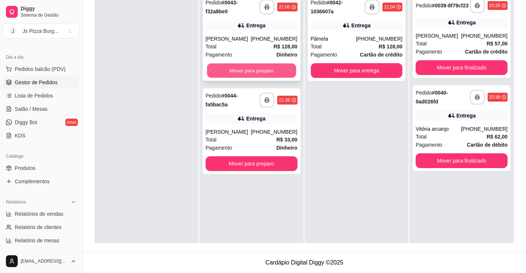
click at [239, 66] on button "Mover para preparo" at bounding box center [251, 71] width 89 height 14
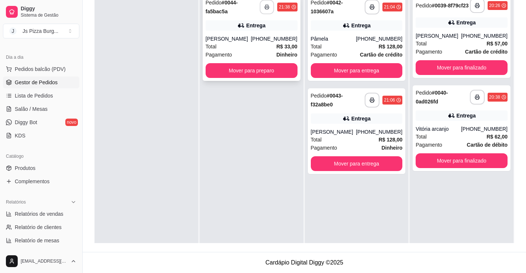
click at [265, 6] on icon "button" at bounding box center [267, 6] width 5 height 5
